Goal: Task Accomplishment & Management: Use online tool/utility

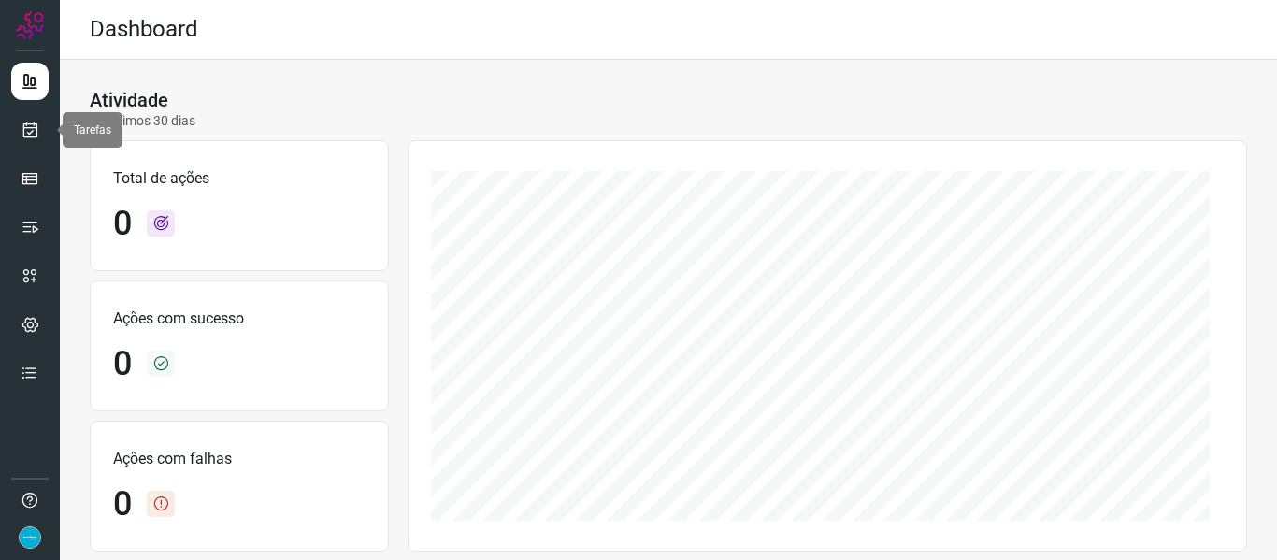
drag, startPoint x: 37, startPoint y: 132, endPoint x: 193, endPoint y: 21, distance: 190.9
click at [37, 132] on icon at bounding box center [31, 130] width 20 height 19
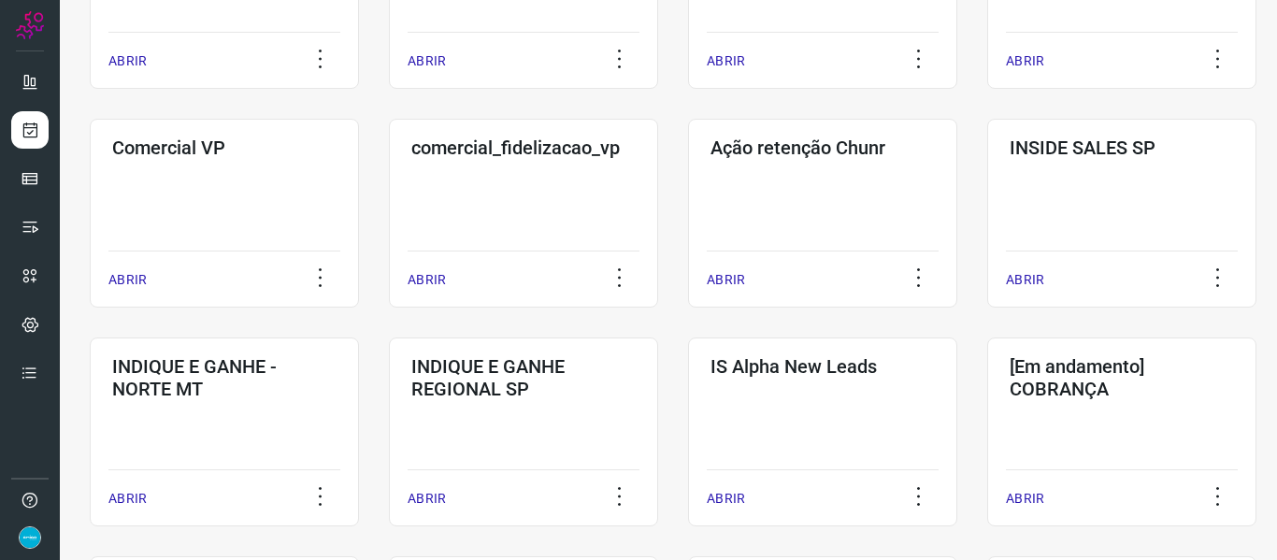
scroll to position [748, 0]
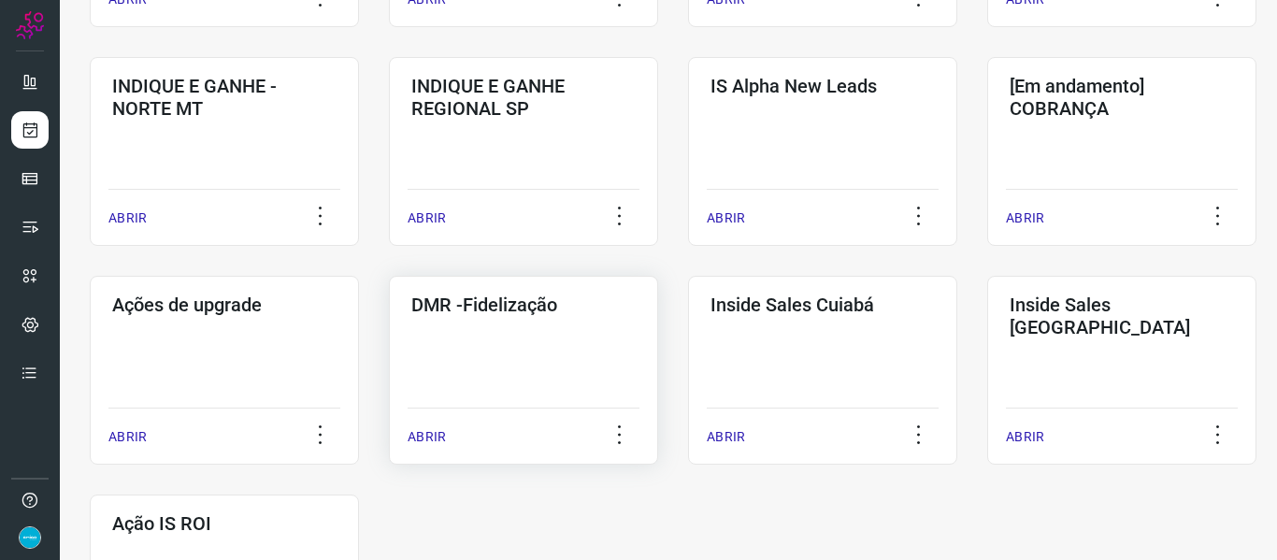
click at [435, 431] on p "ABRIR" at bounding box center [426, 437] width 38 height 20
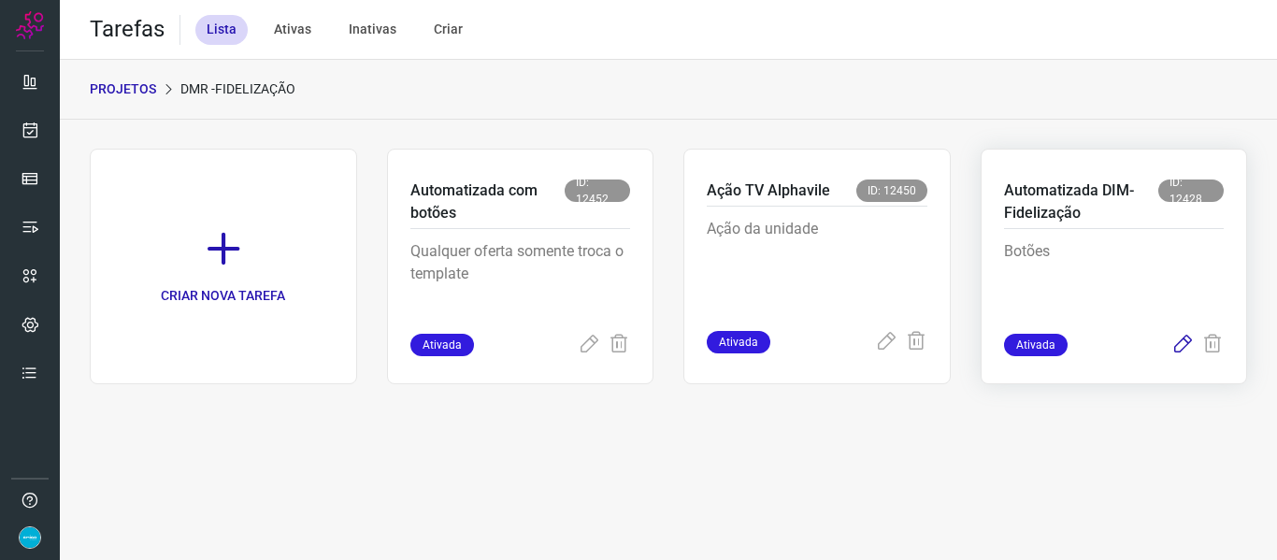
click at [1185, 349] on icon at bounding box center [1182, 345] width 22 height 22
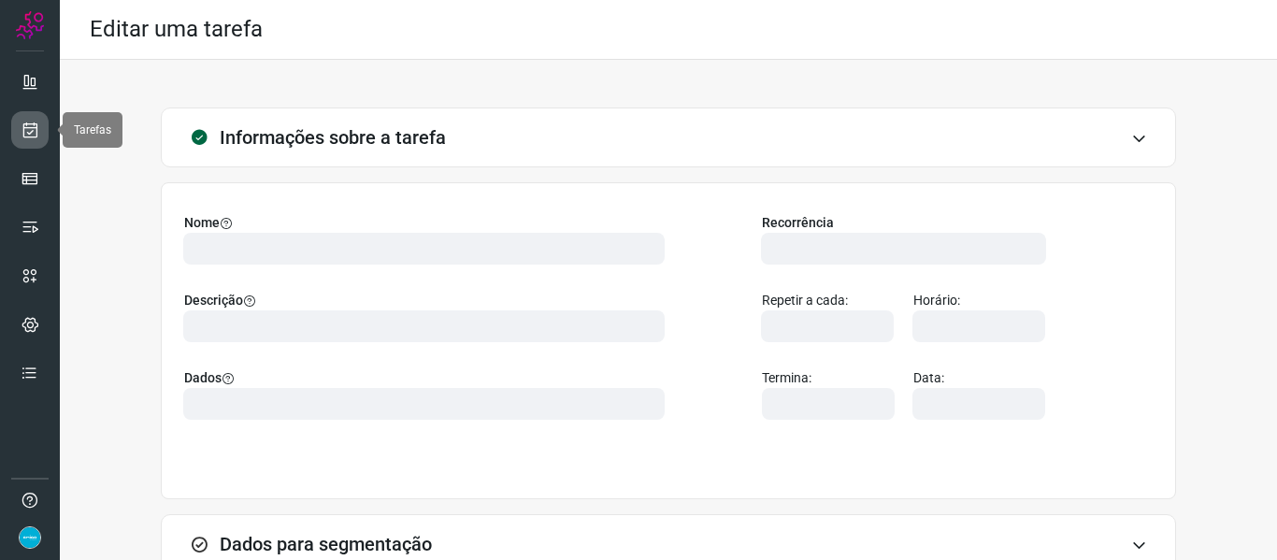
click at [31, 125] on icon at bounding box center [31, 130] width 20 height 19
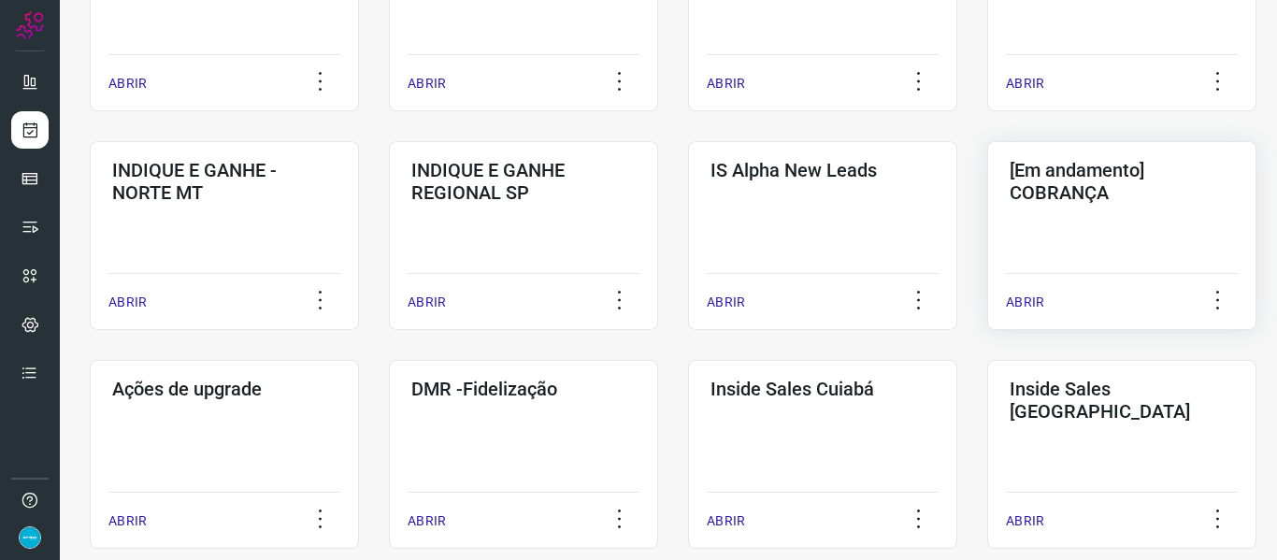
scroll to position [748, 0]
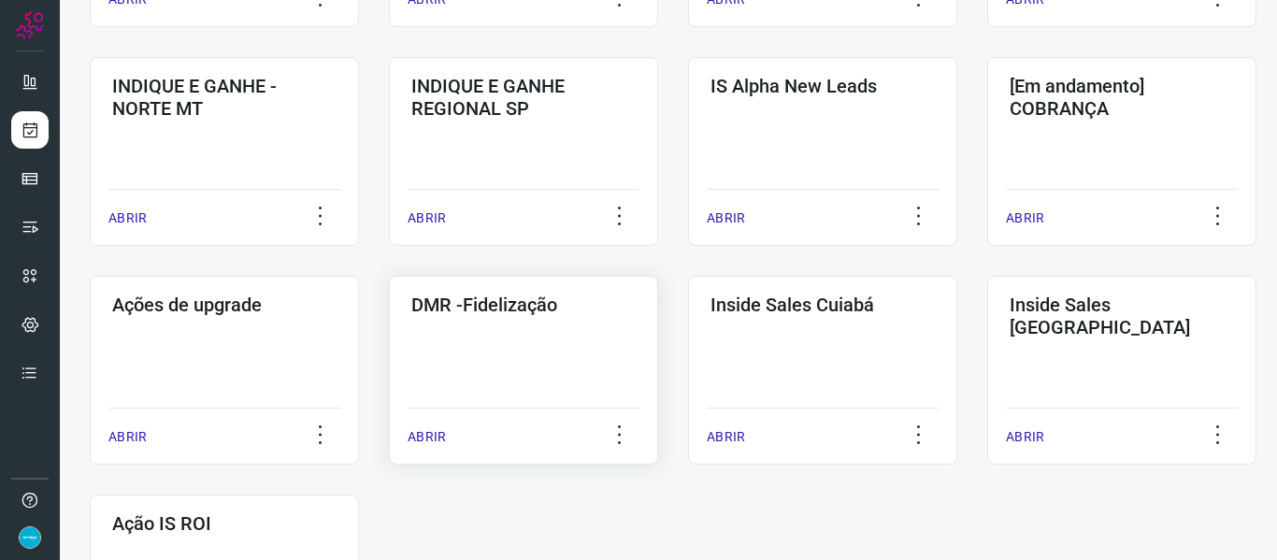
click at [438, 444] on p "ABRIR" at bounding box center [426, 437] width 38 height 20
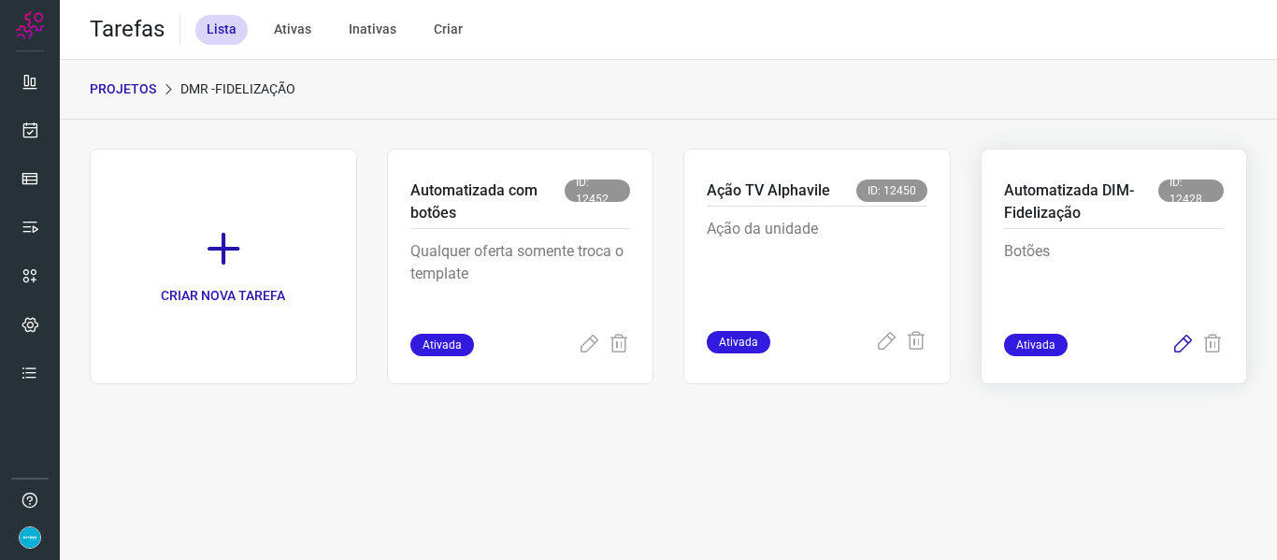
click at [1185, 338] on icon at bounding box center [1182, 345] width 22 height 22
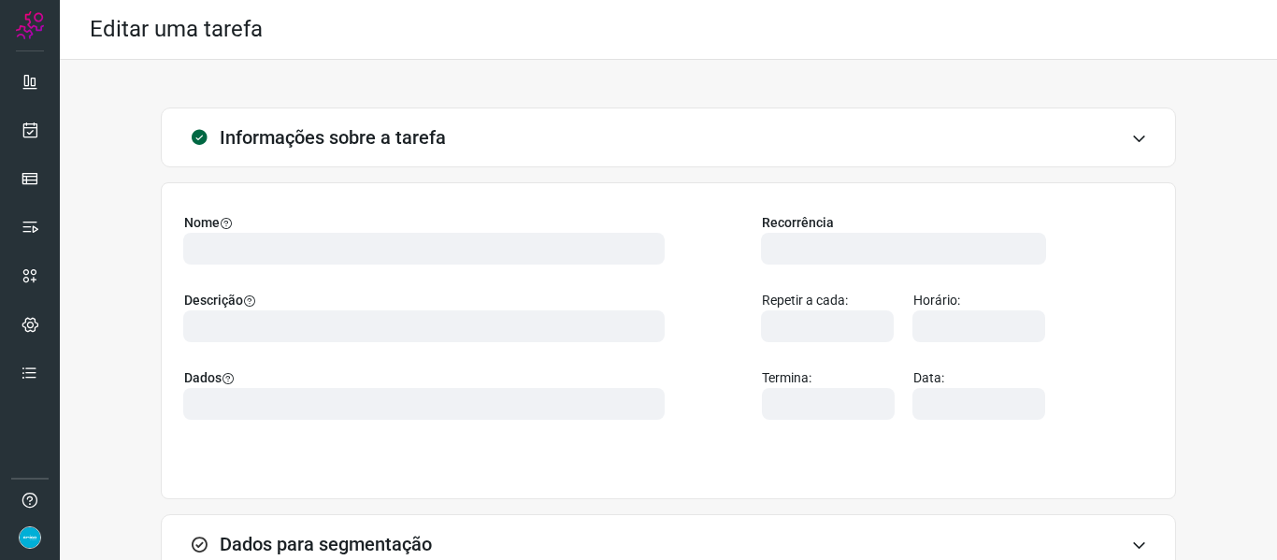
click at [1207, 259] on div "Informações sobre a tarefa Nome Descrição Dados Recorrência Repetir a cada: Hor…" at bounding box center [668, 422] width 1157 height 631
click at [20, 118] on link at bounding box center [29, 129] width 37 height 37
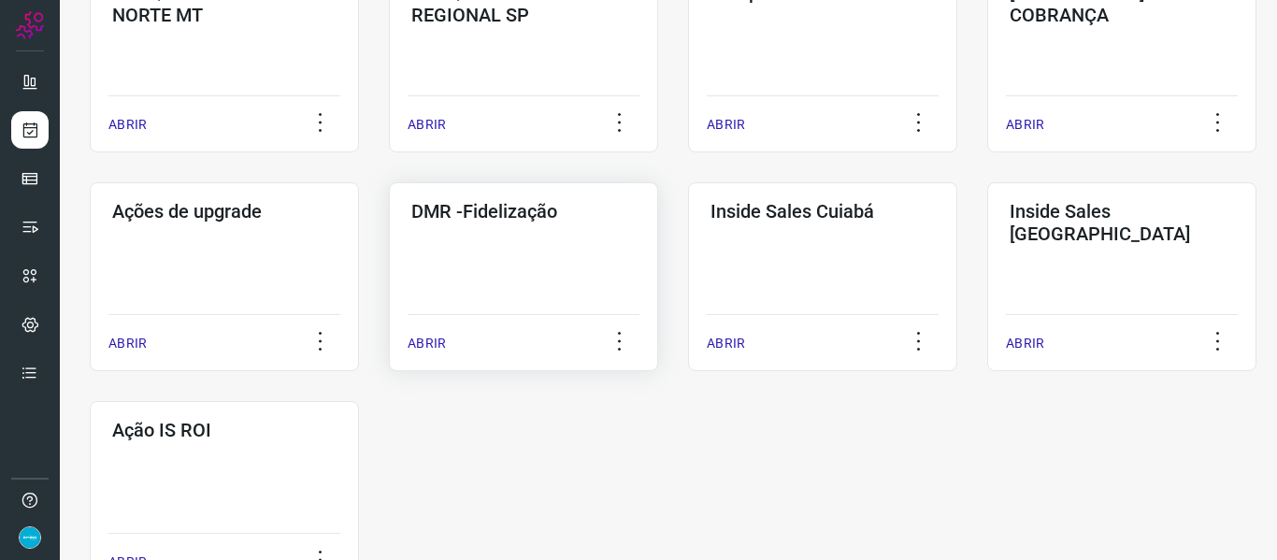
click at [420, 343] on p "ABRIR" at bounding box center [426, 344] width 38 height 20
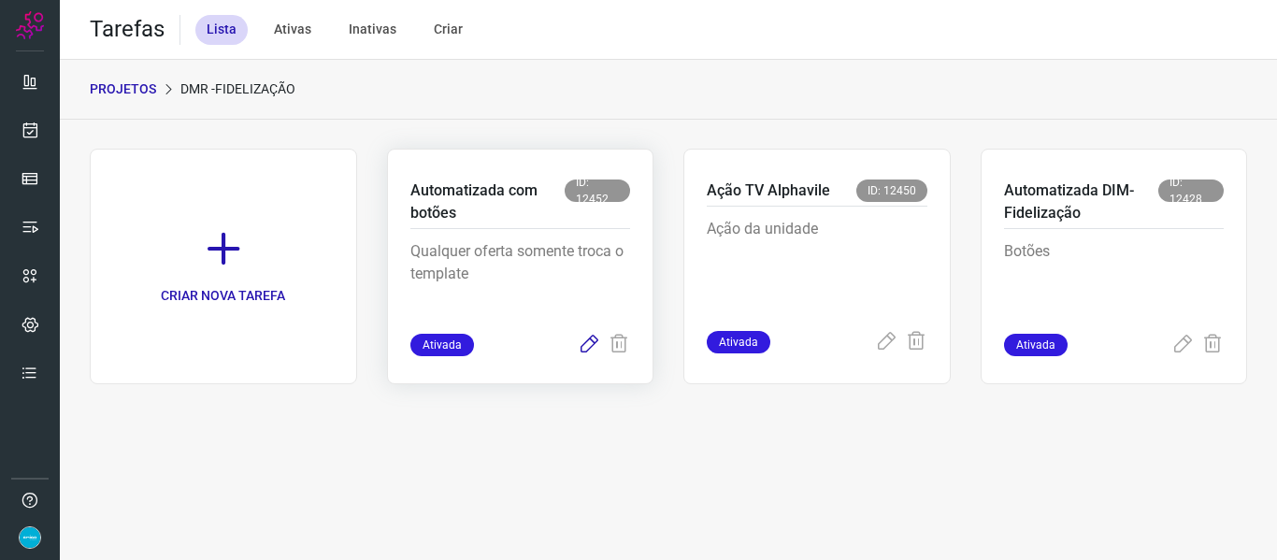
click at [585, 350] on icon at bounding box center [589, 345] width 22 height 22
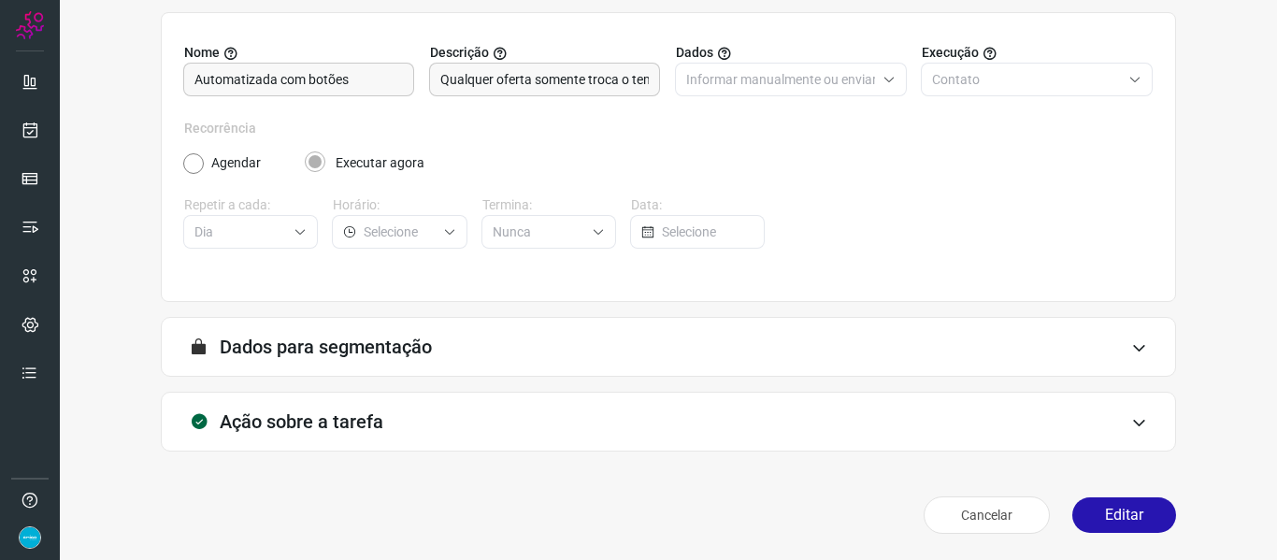
scroll to position [170, 0]
click at [1113, 518] on button "Editar" at bounding box center [1124, 515] width 104 height 36
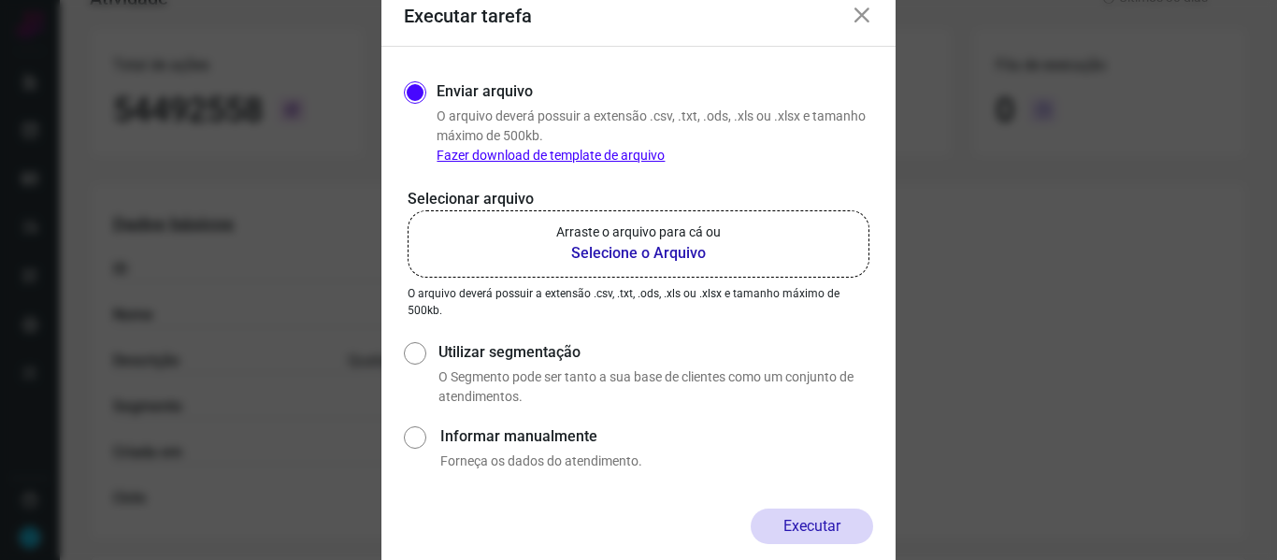
click at [652, 245] on b "Selecione o Arquivo" at bounding box center [638, 253] width 164 height 22
click at [0, 0] on input "Arraste o arquivo para cá ou Selecione o Arquivo" at bounding box center [0, 0] width 0 height 0
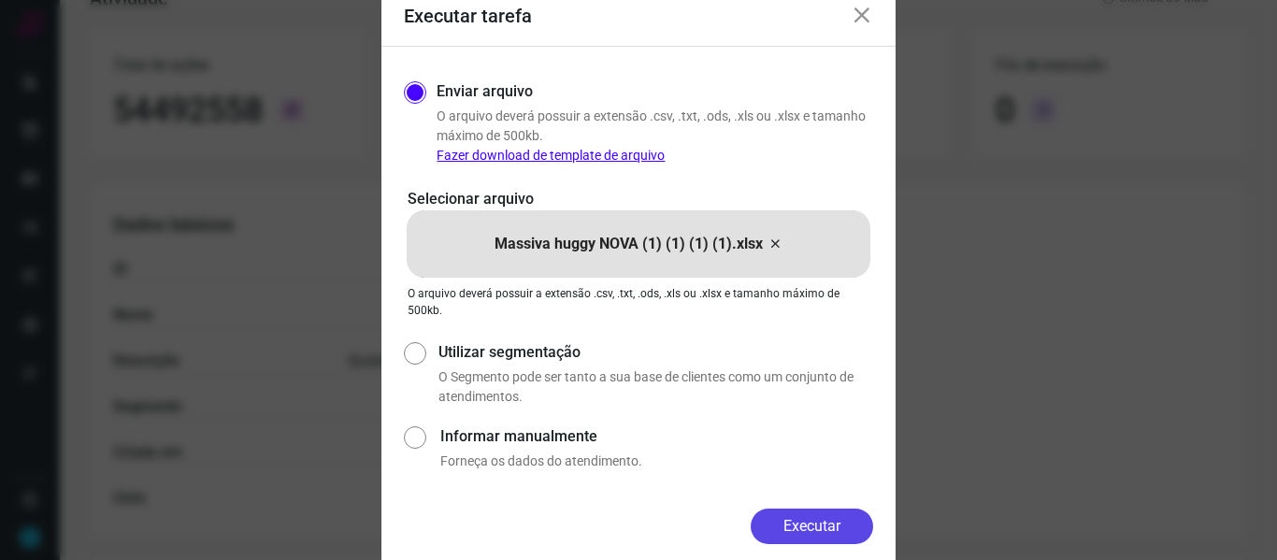
click at [799, 532] on button "Executar" at bounding box center [811, 526] width 122 height 36
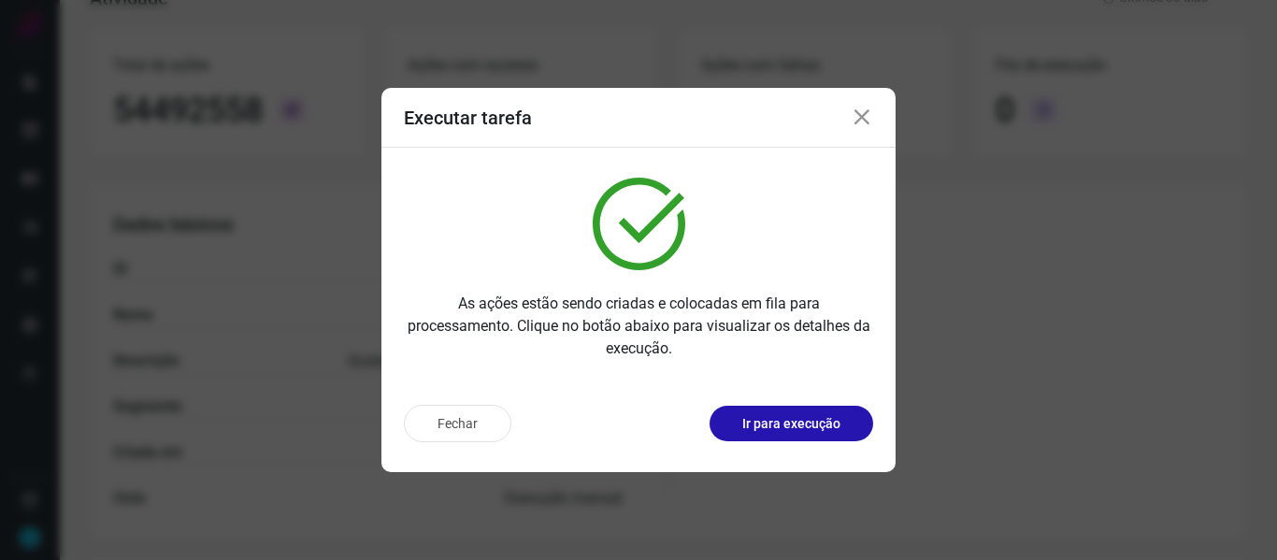
click at [863, 116] on icon at bounding box center [861, 118] width 22 height 22
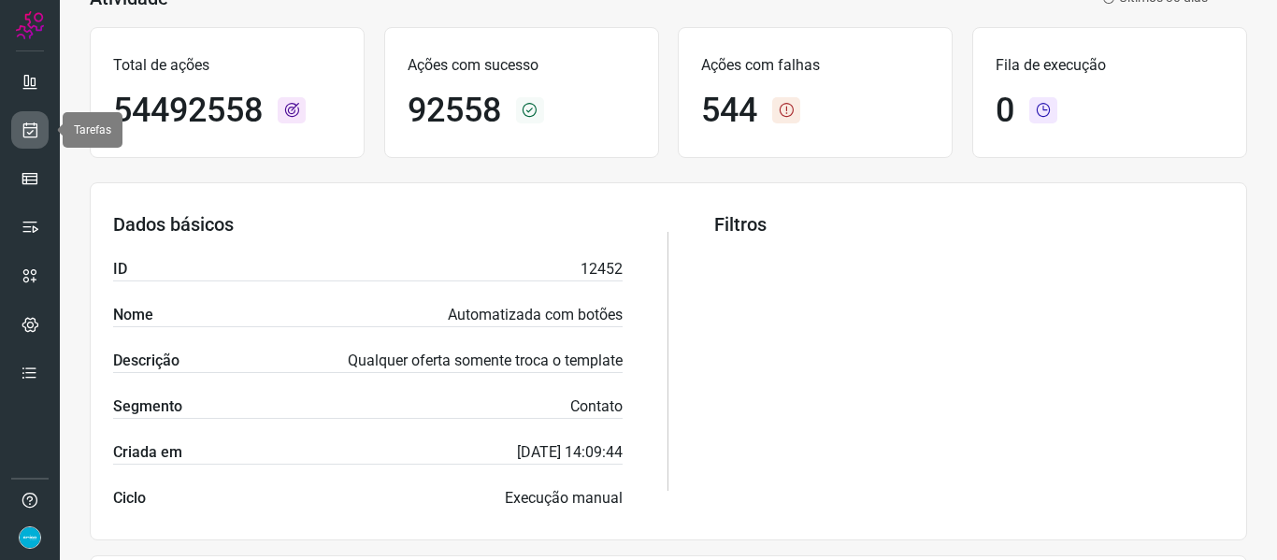
click at [36, 130] on icon at bounding box center [31, 130] width 20 height 19
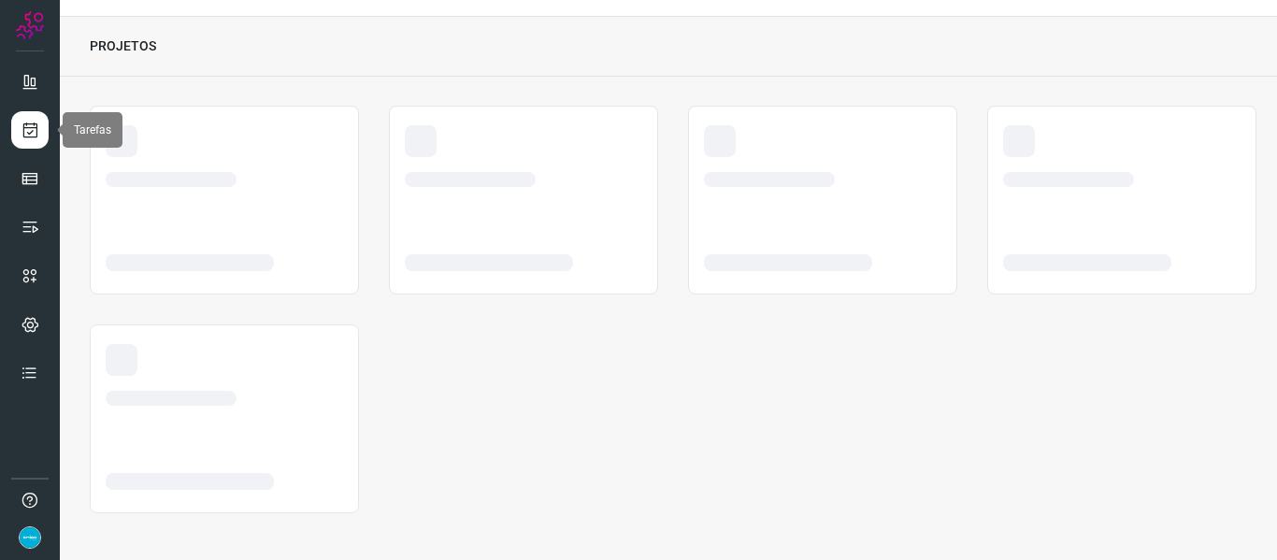
scroll to position [43, 0]
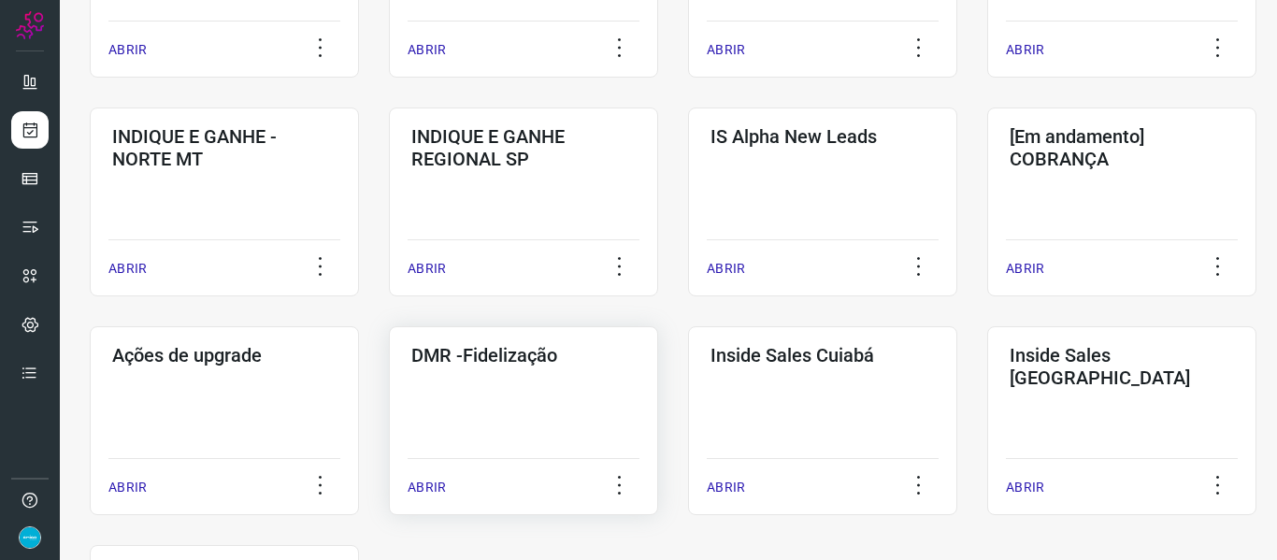
click at [427, 482] on p "ABRIR" at bounding box center [426, 488] width 38 height 20
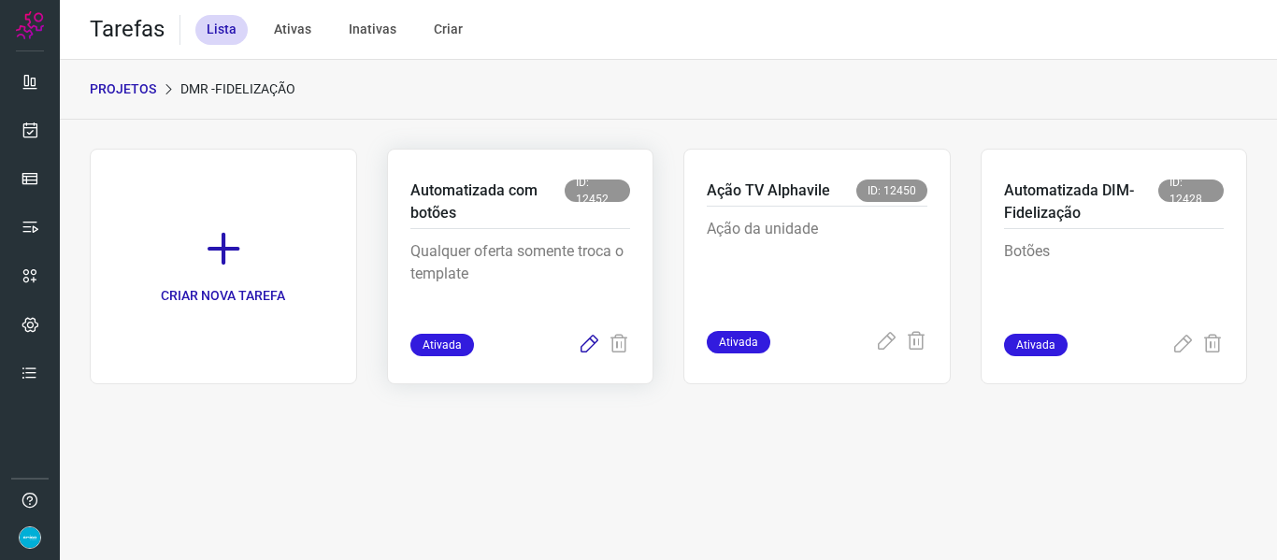
click at [585, 345] on icon at bounding box center [589, 345] width 22 height 22
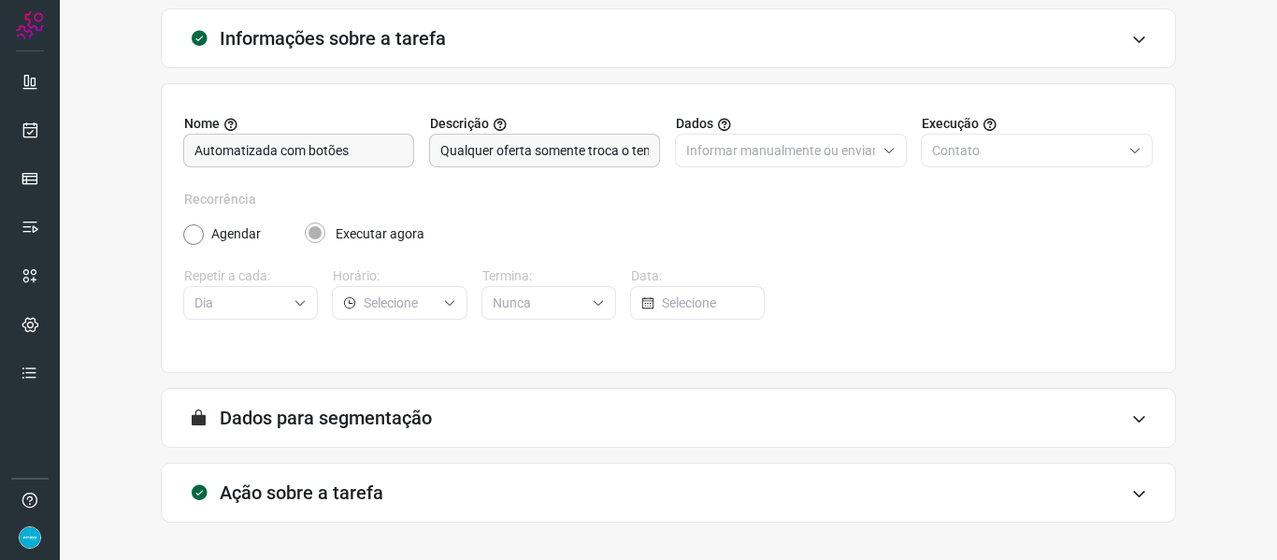
scroll to position [170, 0]
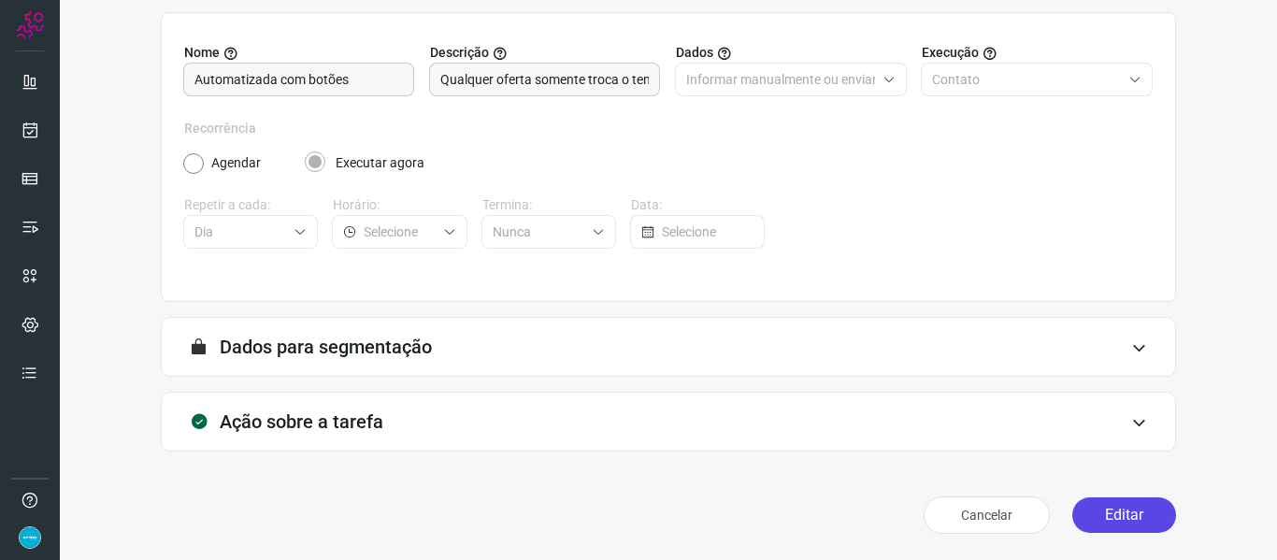
click at [1109, 513] on button "Editar" at bounding box center [1124, 515] width 104 height 36
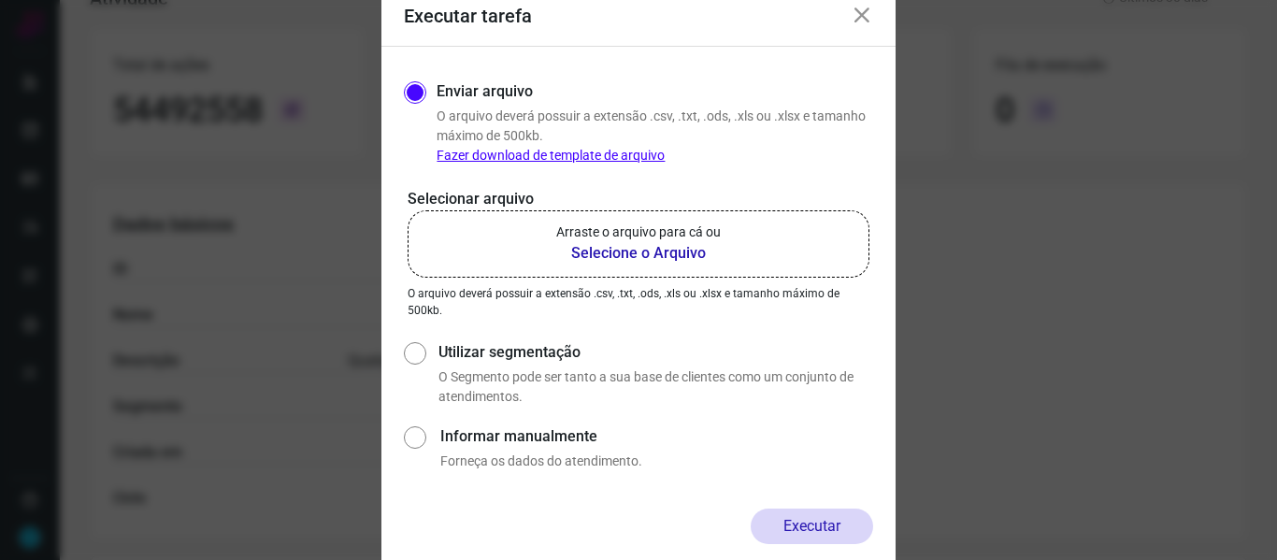
click at [644, 242] on b "Selecione o Arquivo" at bounding box center [638, 253] width 164 height 22
click at [0, 0] on input "Arraste o arquivo para cá ou Selecione o Arquivo" at bounding box center [0, 0] width 0 height 0
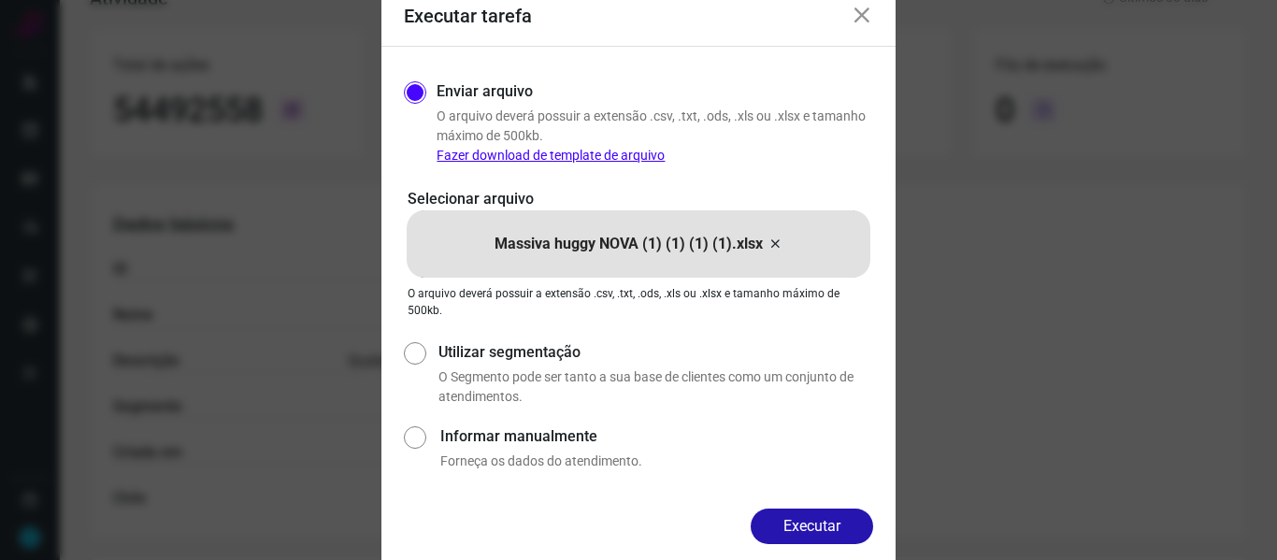
drag, startPoint x: 784, startPoint y: 524, endPoint x: 788, endPoint y: 499, distance: 25.5
click at [784, 524] on button "Executar" at bounding box center [811, 526] width 122 height 36
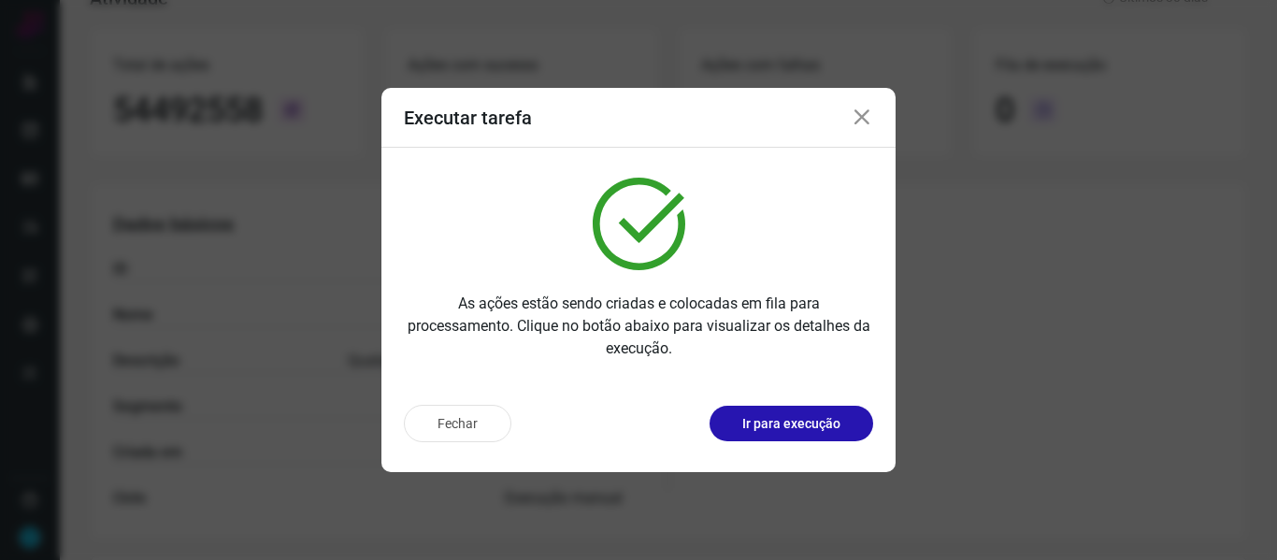
click at [867, 119] on icon at bounding box center [861, 118] width 22 height 22
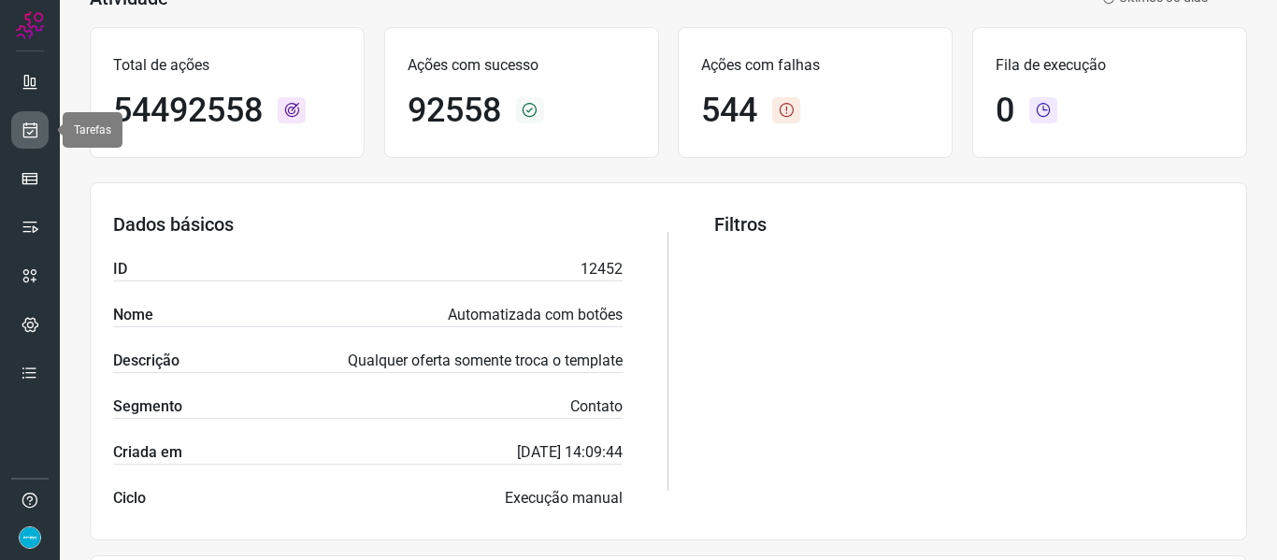
click at [21, 127] on icon at bounding box center [31, 130] width 20 height 19
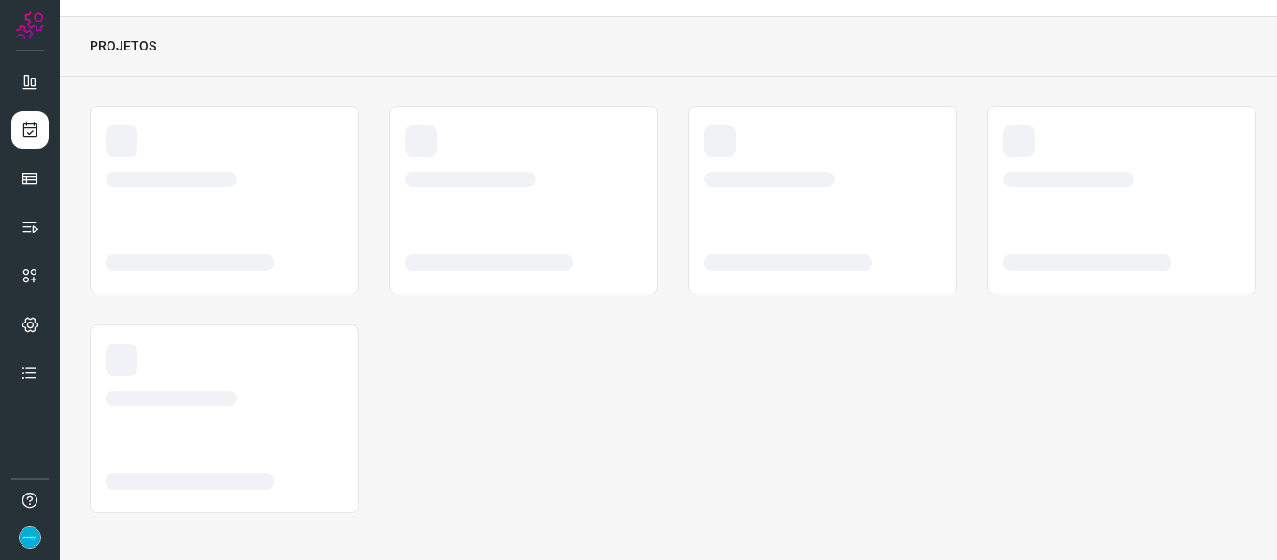
scroll to position [43, 0]
